Goal: Task Accomplishment & Management: Manage account settings

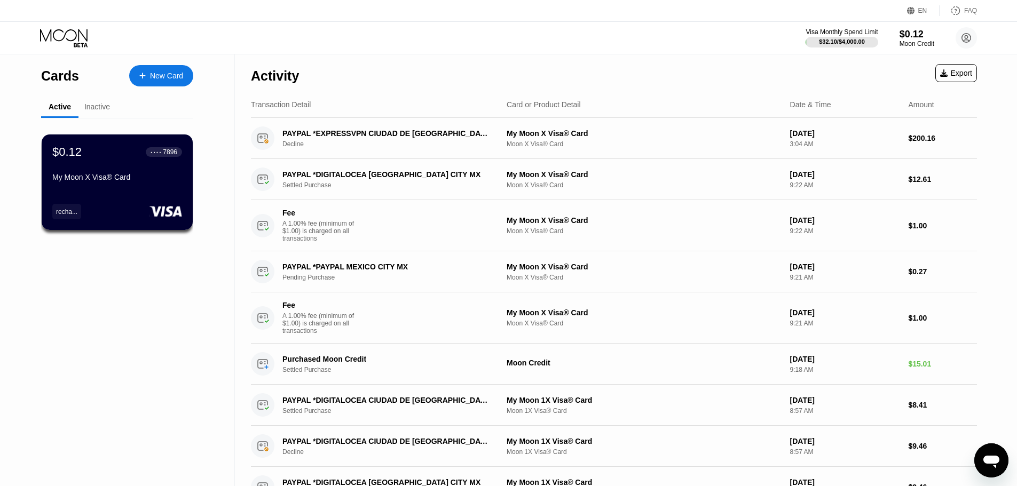
click at [984, 462] on icon "Open messaging window" at bounding box center [991, 460] width 19 height 19
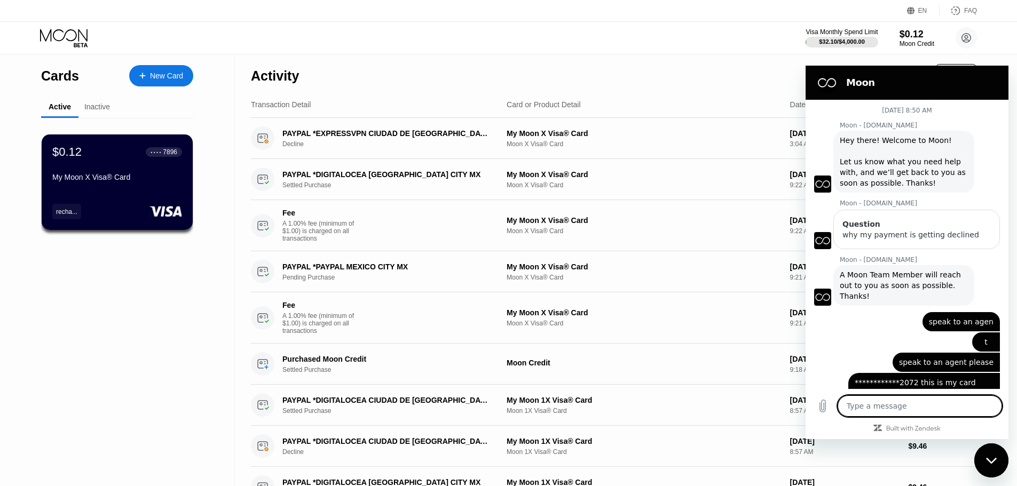
scroll to position [313, 0]
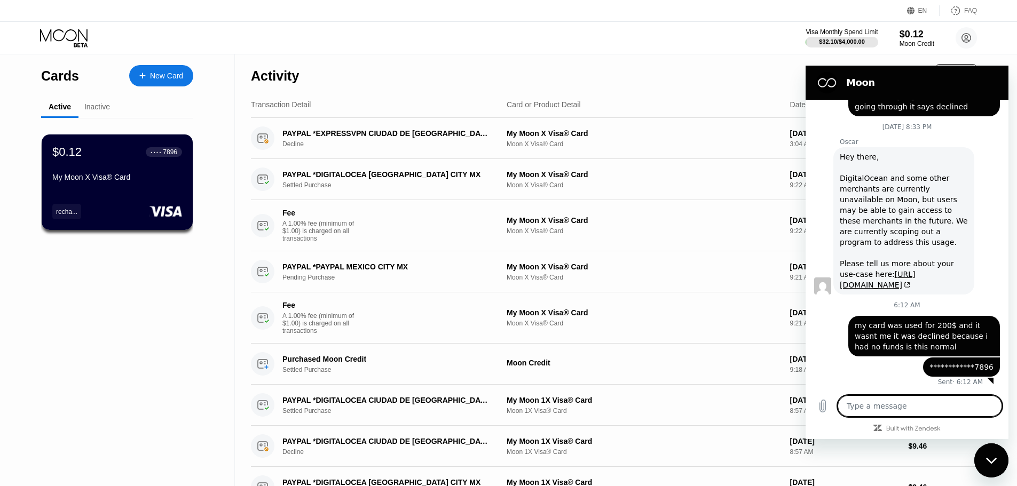
click at [829, 80] on figure at bounding box center [826, 82] width 21 height 21
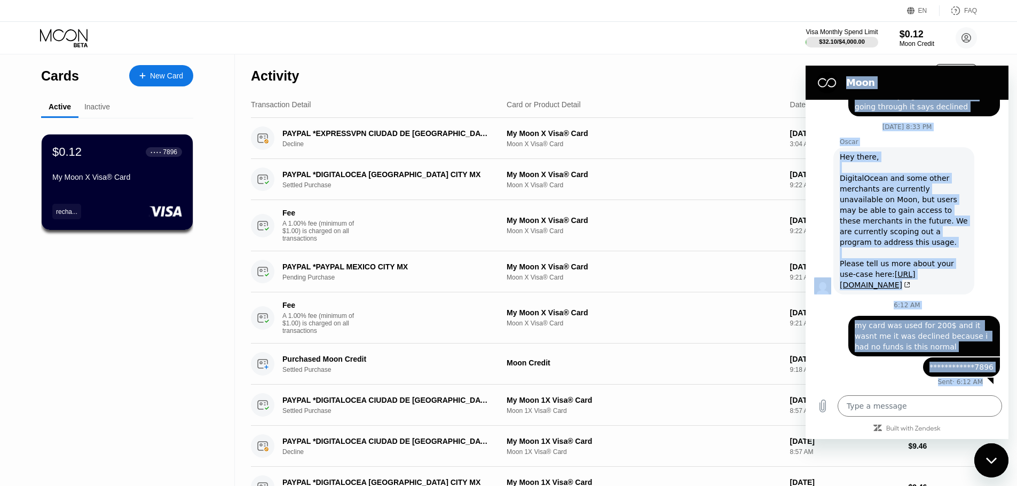
scroll to position [329, 0]
drag, startPoint x: 844, startPoint y: 79, endPoint x: 893, endPoint y: 428, distance: 352.4
click at [893, 430] on div "**********" at bounding box center [906, 253] width 203 height 374
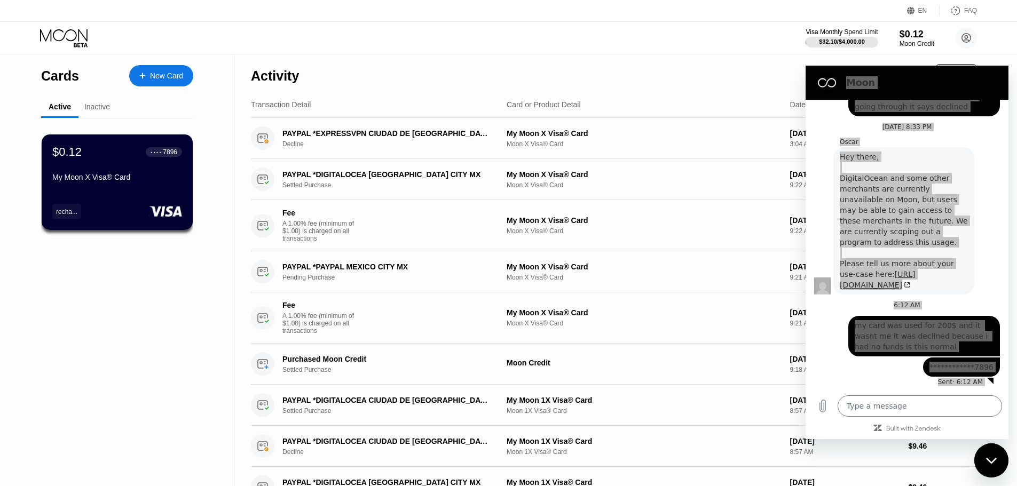
click at [606, 81] on div "Activity Export" at bounding box center [614, 72] width 726 height 37
click at [108, 99] on div "Inactive" at bounding box center [96, 107] width 37 height 21
click at [107, 104] on div "Inactive" at bounding box center [97, 106] width 26 height 9
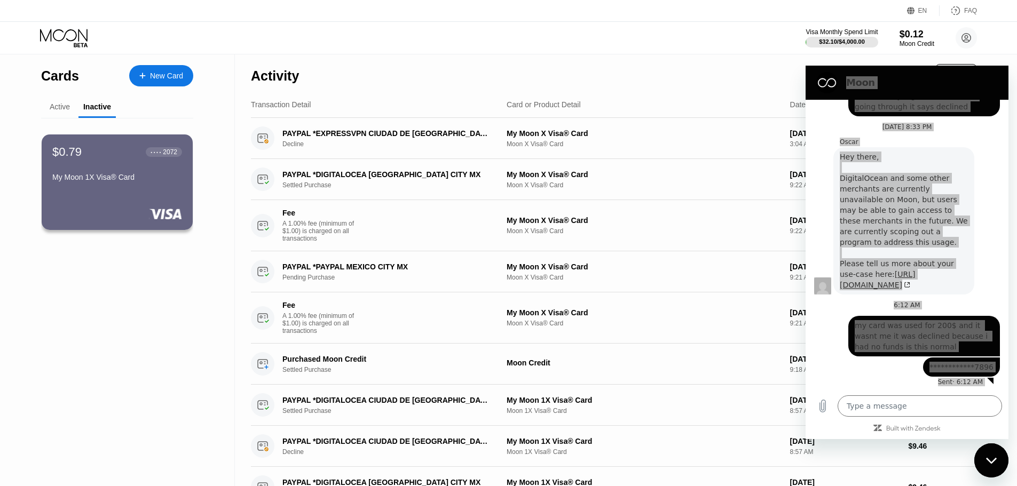
click at [65, 110] on div "Active" at bounding box center [60, 106] width 20 height 9
